Goal: Navigation & Orientation: Find specific page/section

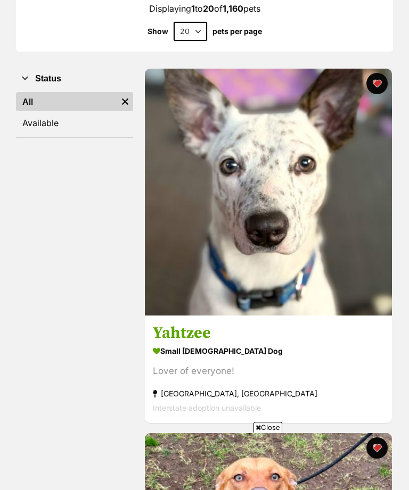
scroll to position [159, 0]
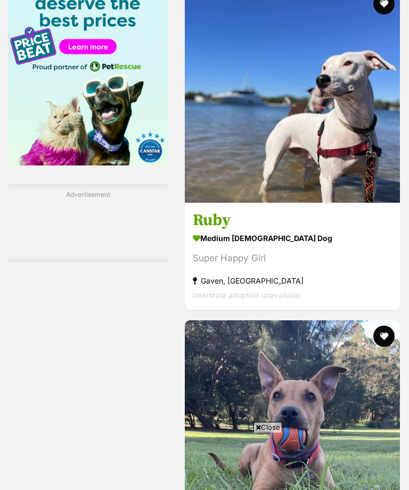
scroll to position [2446, 0]
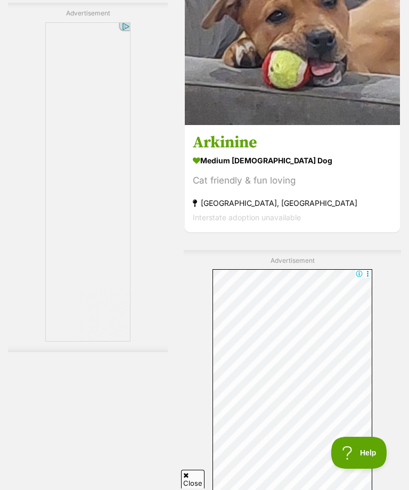
scroll to position [7248, 0]
